Goal: Information Seeking & Learning: Find specific fact

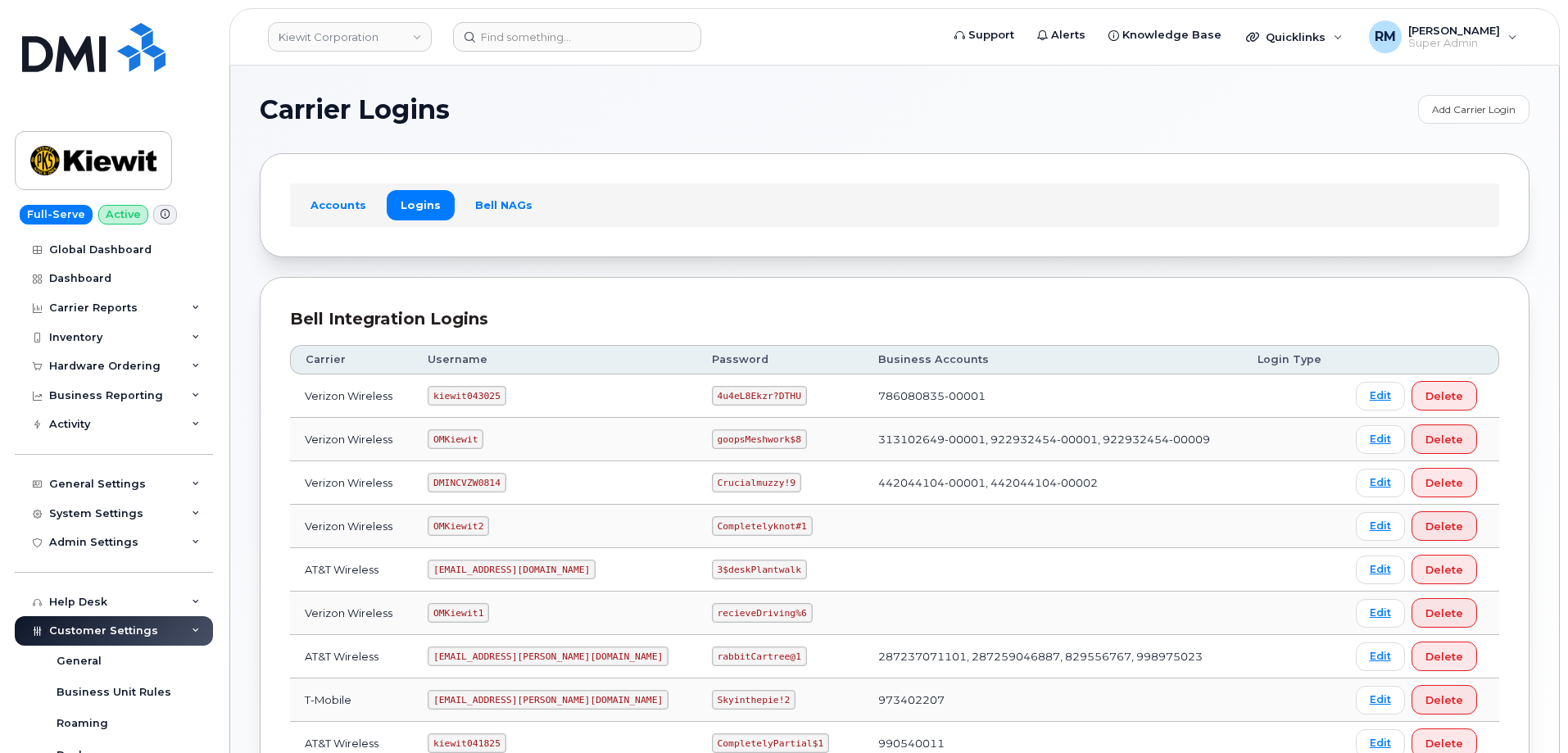
scroll to position [246, 0]
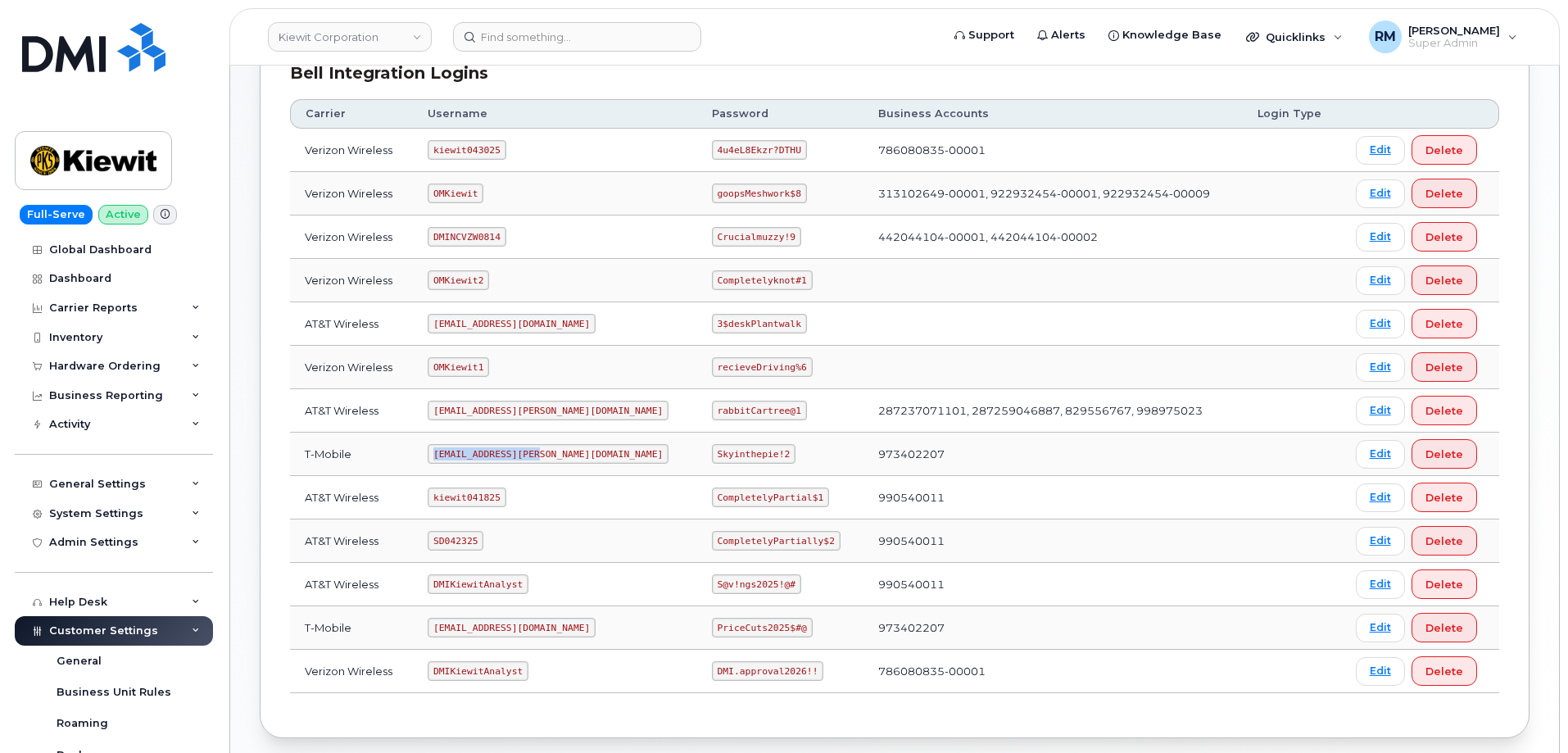
drag, startPoint x: 443, startPoint y: 455, endPoint x: 546, endPoint y: 444, distance: 103.6
click at [546, 444] on td "[EMAIL_ADDRESS][PERSON_NAME][DOMAIN_NAME]" at bounding box center [554, 454] width 284 height 43
copy code "[EMAIL_ADDRESS][PERSON_NAME][DOMAIN_NAME]"
click at [712, 452] on code "Skyinthepie!2" at bounding box center [753, 454] width 84 height 20
drag, startPoint x: 663, startPoint y: 453, endPoint x: 740, endPoint y: 443, distance: 77.6
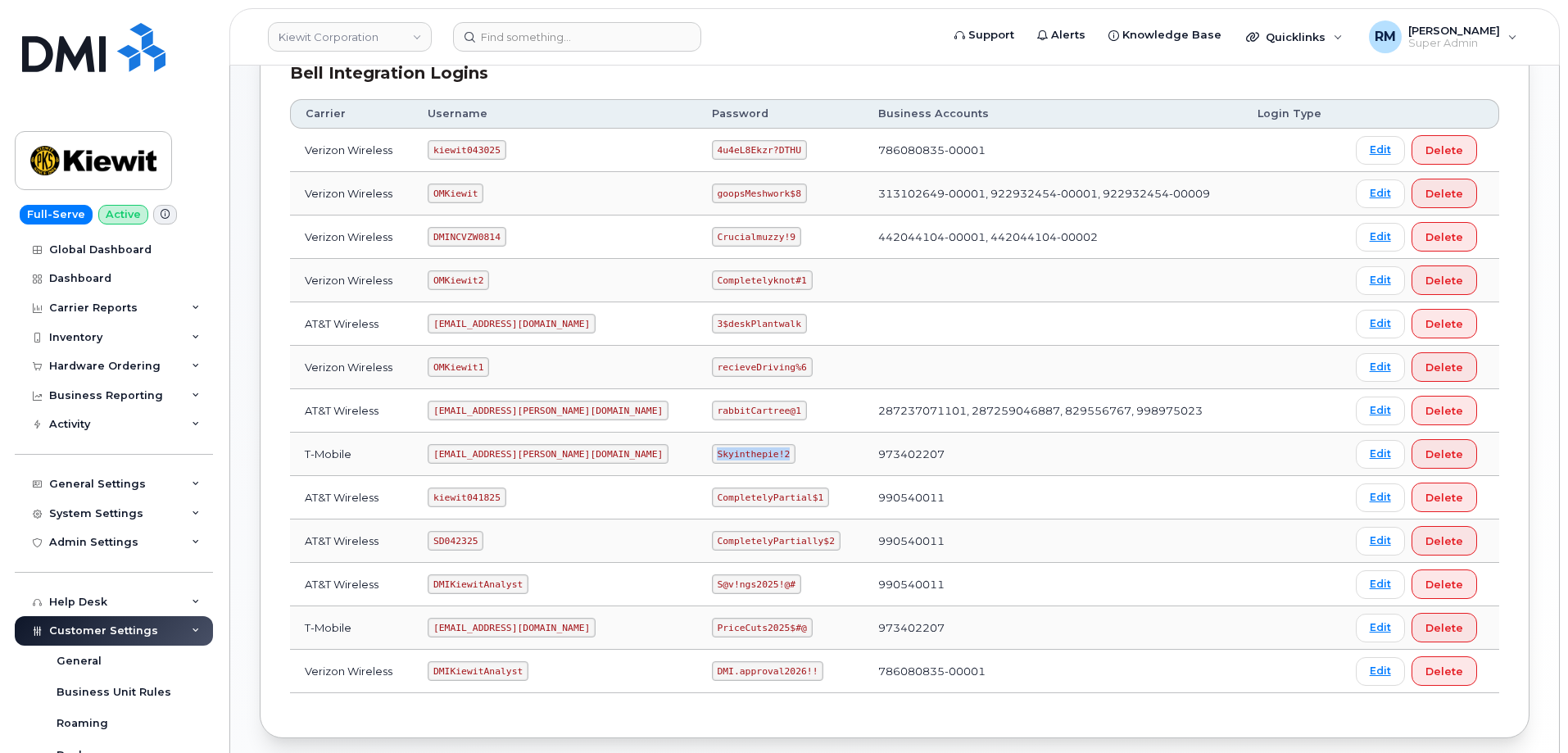
click at [740, 443] on td "Skyinthepie!2" at bounding box center [780, 454] width 167 height 43
copy code "Skyinthepie!2"
click at [458, 540] on code "SD042325" at bounding box center [456, 540] width 56 height 20
copy code "SD042325"
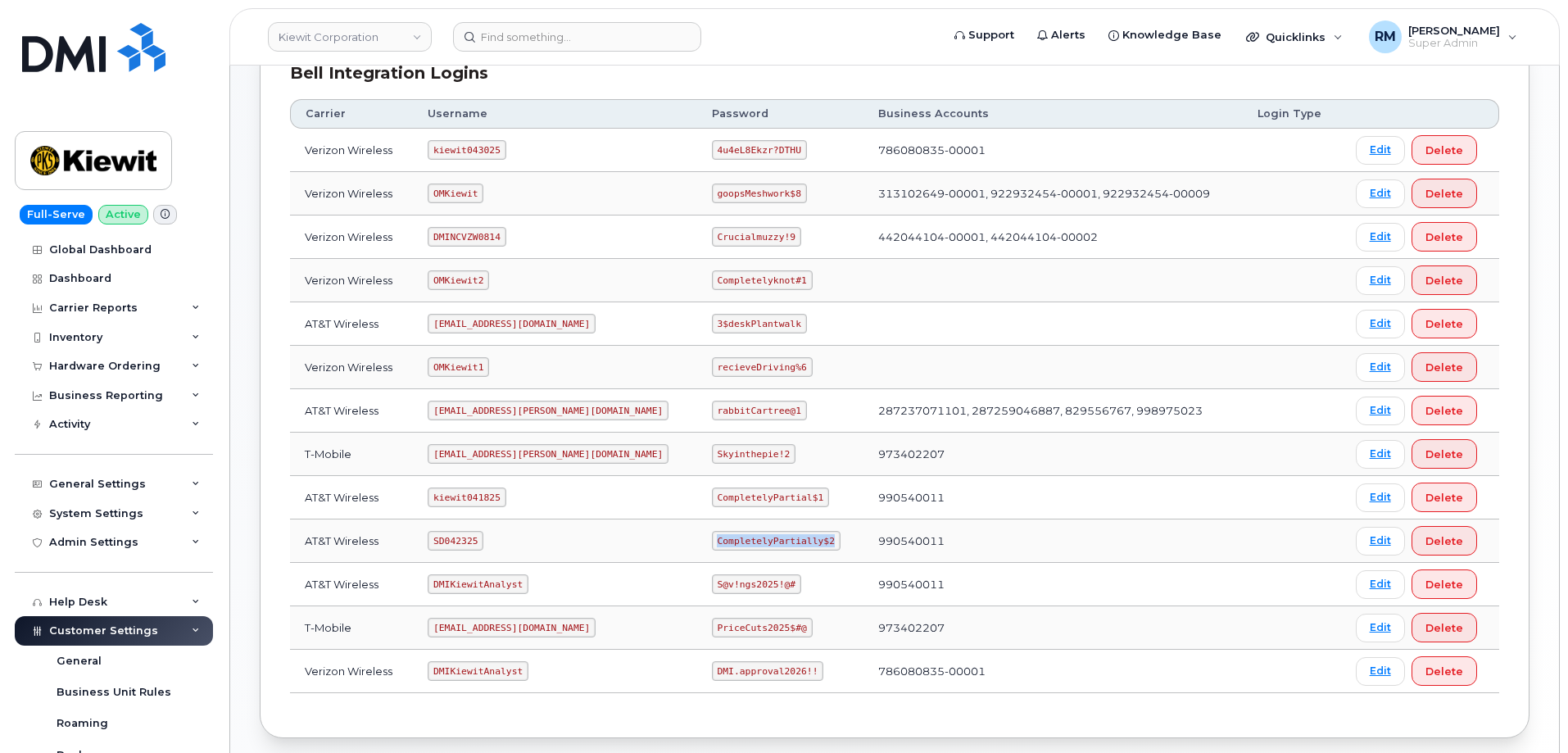
drag, startPoint x: 665, startPoint y: 542, endPoint x: 775, endPoint y: 539, distance: 110.0
click at [775, 539] on code "CompletelyPartially$2" at bounding box center [776, 540] width 129 height 20
copy code "CompletelyPartially$2"
